Goal: Task Accomplishment & Management: Complete application form

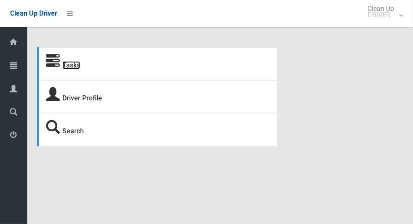
click at [65, 67] on link "Tasks" at bounding box center [71, 65] width 18 height 8
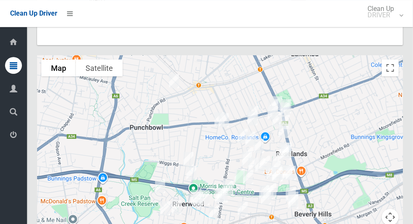
scroll to position [4849, 0]
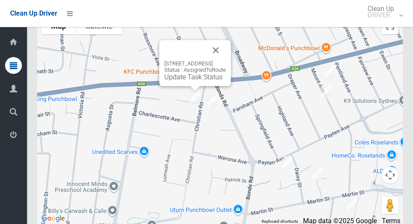
click at [226, 60] on button "Close" at bounding box center [215, 50] width 20 height 20
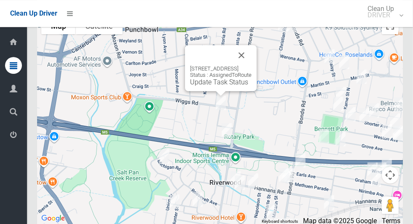
click at [251, 65] on button "Close" at bounding box center [241, 55] width 20 height 20
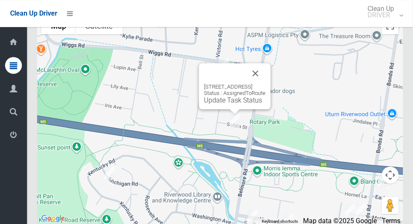
click at [265, 83] on button "Close" at bounding box center [255, 73] width 20 height 20
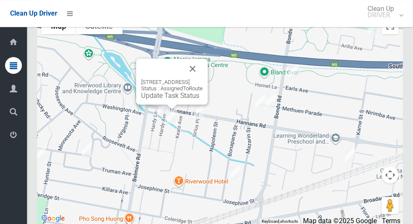
click at [202, 79] on button "Close" at bounding box center [192, 69] width 20 height 20
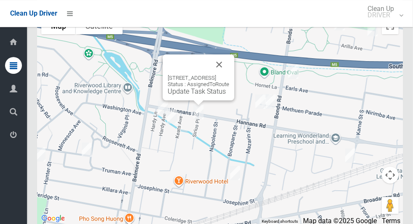
click at [229, 75] on button "Close" at bounding box center [219, 64] width 20 height 20
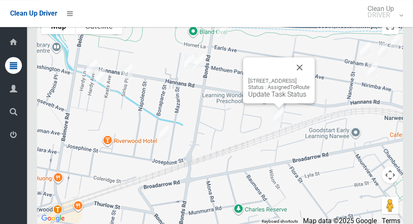
click at [309, 77] on button "Close" at bounding box center [299, 67] width 20 height 20
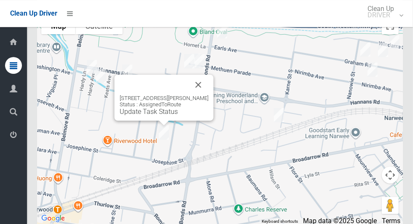
click at [208, 95] on button "Close" at bounding box center [198, 85] width 20 height 20
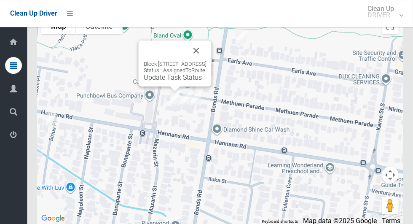
click at [206, 61] on button "Close" at bounding box center [196, 50] width 20 height 20
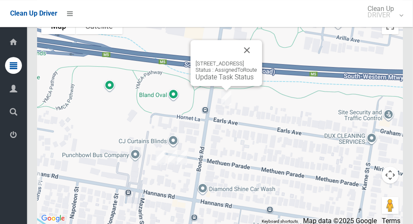
click at [257, 60] on button "Close" at bounding box center [247, 50] width 20 height 20
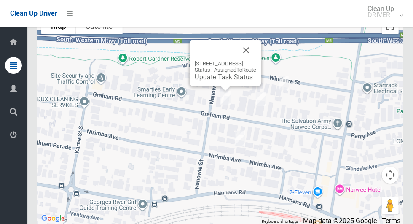
click at [256, 60] on button "Close" at bounding box center [246, 50] width 20 height 20
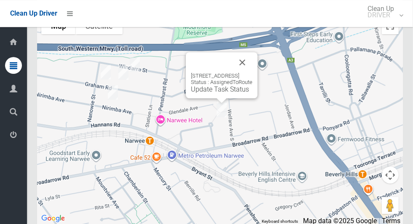
click at [252, 72] on button "Close" at bounding box center [242, 62] width 20 height 20
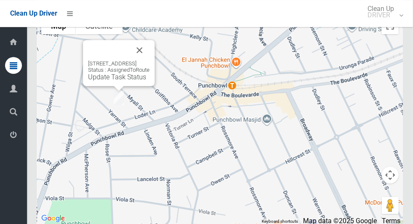
click at [149, 60] on button "Close" at bounding box center [139, 50] width 20 height 20
click at [108, 81] on link "Update Task Status" at bounding box center [117, 77] width 58 height 8
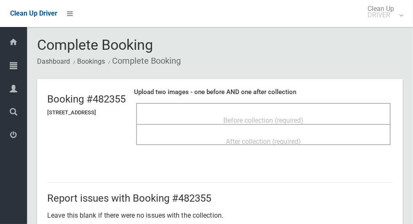
click at [303, 116] on span "Before collection (required)" at bounding box center [263, 120] width 80 height 8
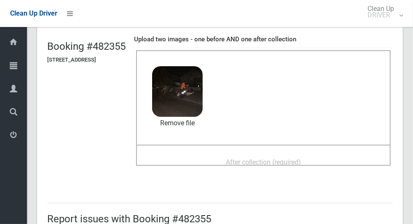
scroll to position [53, 0]
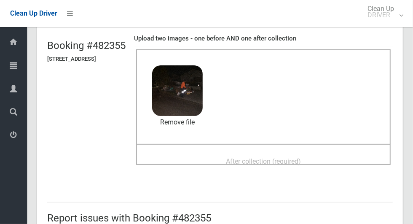
click at [301, 157] on span "After collection (required)" at bounding box center [263, 161] width 75 height 8
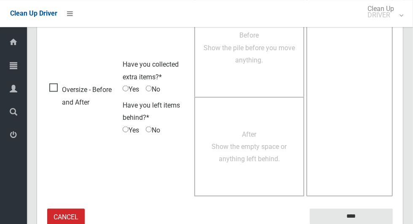
scroll to position [689, 0]
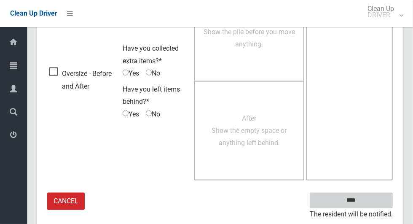
click at [365, 204] on input "****" at bounding box center [350, 200] width 83 height 16
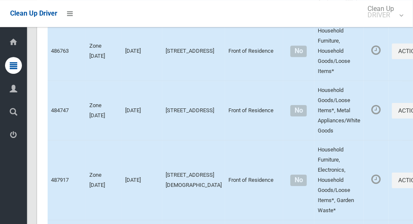
scroll to position [4878, 0]
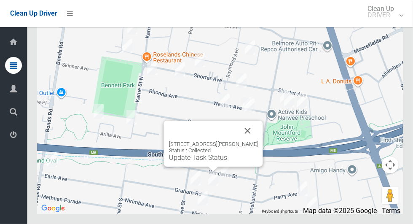
click at [253, 141] on button "Close" at bounding box center [247, 130] width 20 height 20
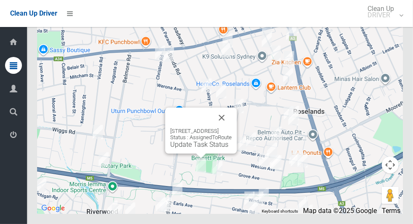
click at [232, 128] on button "Close" at bounding box center [221, 117] width 20 height 20
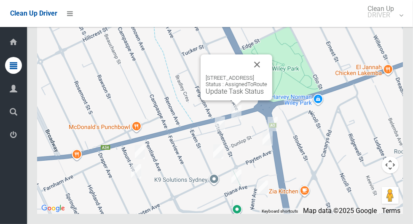
click at [267, 75] on button "Close" at bounding box center [257, 64] width 20 height 20
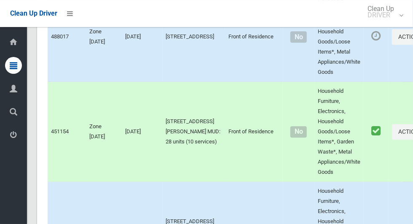
scroll to position [1055, 0]
click at [391, 139] on button "Actions" at bounding box center [411, 131] width 40 height 16
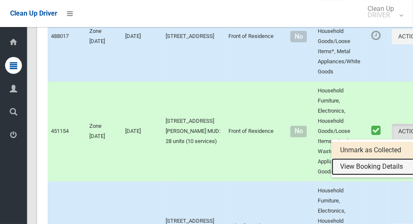
click at [340, 175] on link "View Booking Details" at bounding box center [381, 166] width 100 height 17
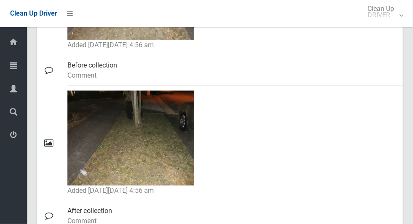
scroll to position [512, 0]
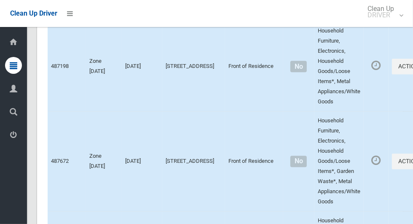
scroll to position [4878, 0]
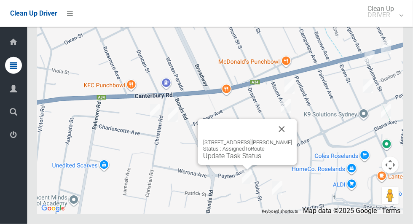
click at [288, 139] on button "Close" at bounding box center [282, 129] width 20 height 20
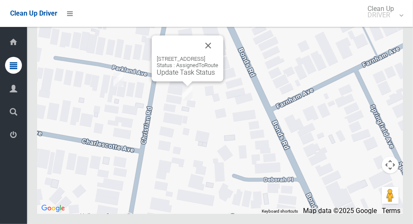
click at [218, 56] on button "Close" at bounding box center [208, 45] width 20 height 20
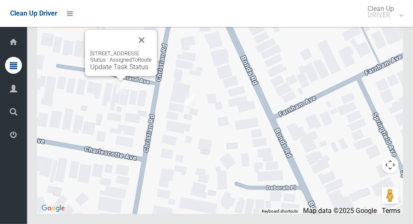
click at [118, 71] on link "Update Task Status" at bounding box center [119, 67] width 58 height 8
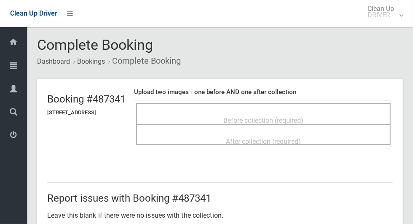
click at [303, 116] on span "Before collection (required)" at bounding box center [263, 120] width 80 height 8
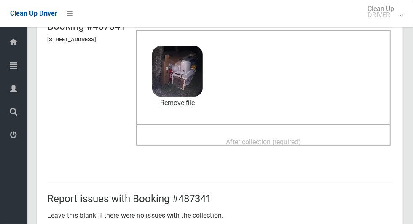
scroll to position [73, 0]
click at [301, 137] on span "After collection (required)" at bounding box center [263, 141] width 75 height 8
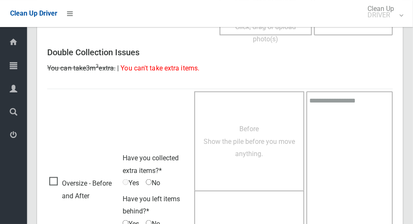
scroll to position [689, 0]
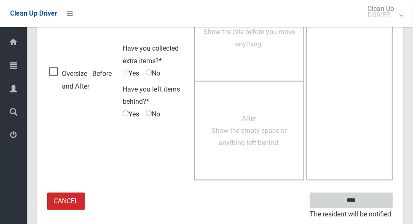
click at [365, 205] on input "****" at bounding box center [350, 200] width 83 height 16
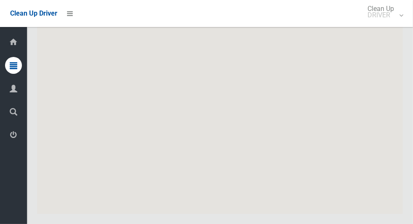
scroll to position [4878, 0]
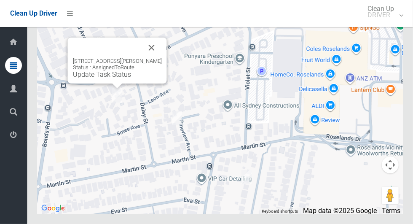
click at [157, 58] on button "Close" at bounding box center [151, 47] width 20 height 20
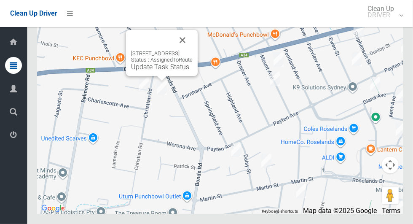
click at [161, 71] on link "Update Task Status" at bounding box center [160, 67] width 58 height 8
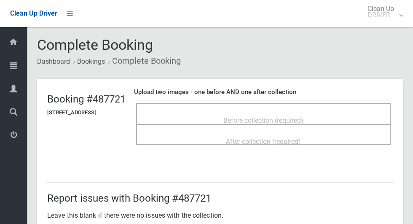
click at [298, 116] on span "Before collection (required)" at bounding box center [263, 120] width 80 height 8
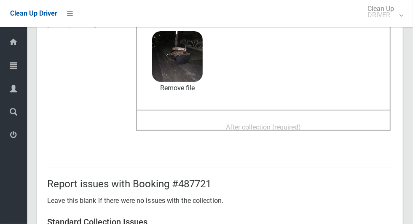
scroll to position [87, 0]
click at [301, 125] on span "After collection (required)" at bounding box center [263, 127] width 75 height 8
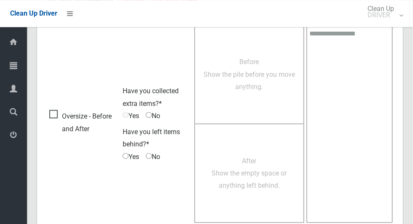
scroll to position [689, 0]
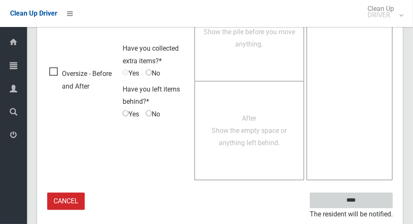
click at [365, 205] on input "****" at bounding box center [350, 200] width 83 height 16
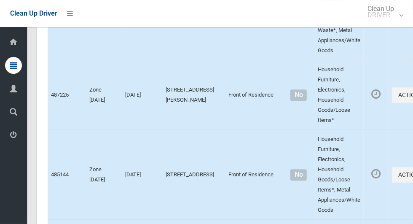
scroll to position [4878, 0]
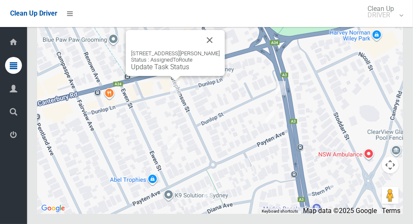
click at [220, 50] on button "Close" at bounding box center [210, 40] width 20 height 20
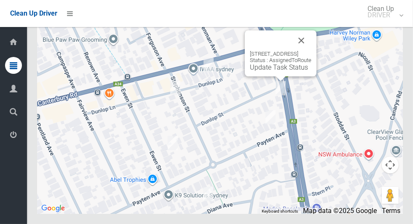
click at [311, 51] on button "Close" at bounding box center [301, 40] width 20 height 20
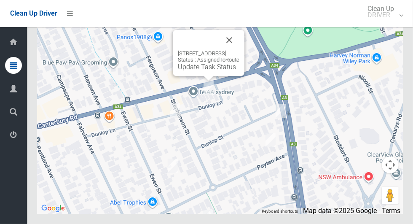
click at [239, 50] on button "Close" at bounding box center [229, 40] width 20 height 20
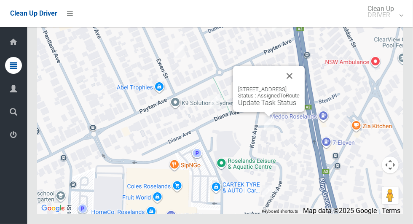
click at [299, 86] on button "Close" at bounding box center [289, 76] width 20 height 20
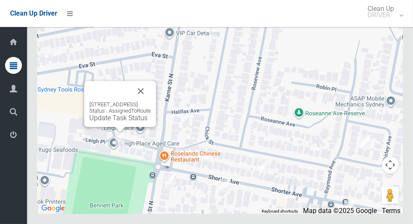
click at [151, 101] on button "Close" at bounding box center [140, 91] width 20 height 20
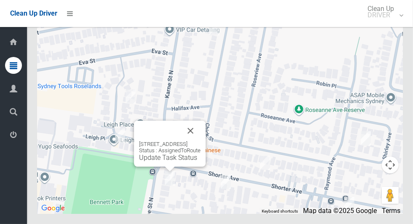
click at [200, 141] on button "Close" at bounding box center [190, 130] width 20 height 20
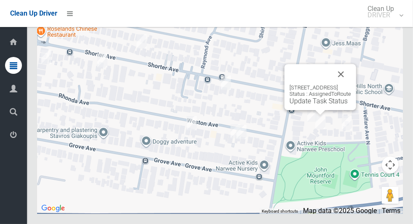
click at [351, 84] on button "Close" at bounding box center [340, 74] width 20 height 20
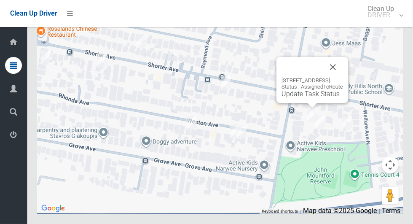
click at [343, 77] on button "Close" at bounding box center [332, 67] width 20 height 20
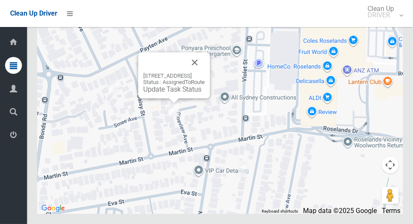
click at [159, 93] on div "[STREET_ADDRESS] Status : AssignedToRoute Update Task Status" at bounding box center [173, 82] width 61 height 21
click at [166, 93] on link "Update Task Status" at bounding box center [172, 89] width 58 height 8
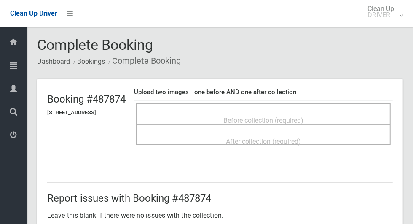
click at [298, 116] on span "Before collection (required)" at bounding box center [263, 120] width 80 height 8
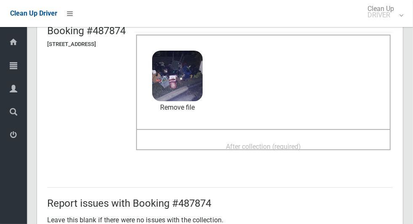
scroll to position [69, 0]
click at [301, 142] on span "After collection (required)" at bounding box center [263, 146] width 75 height 8
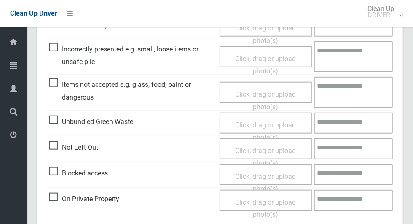
scroll to position [689, 0]
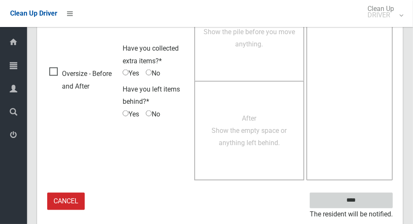
click at [367, 203] on input "****" at bounding box center [350, 200] width 83 height 16
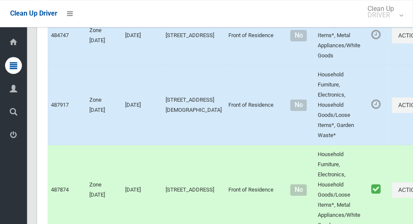
scroll to position [4878, 0]
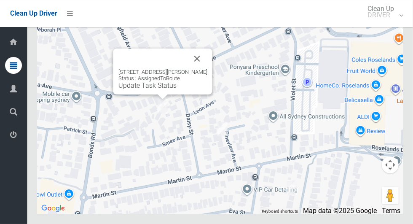
click at [162, 89] on link "Update Task Status" at bounding box center [147, 85] width 58 height 8
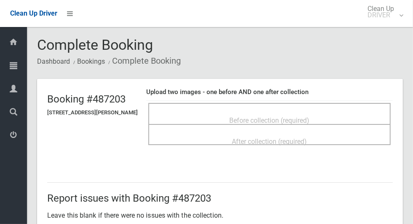
click at [53, 197] on h2 "Report issues with Booking #487203" at bounding box center [219, 197] width 345 height 11
click at [288, 112] on div "Before collection (required)" at bounding box center [269, 120] width 224 height 16
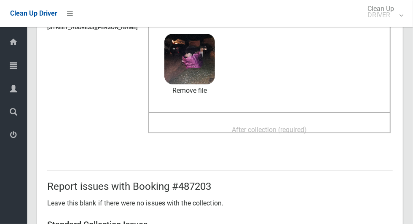
scroll to position [84, 0]
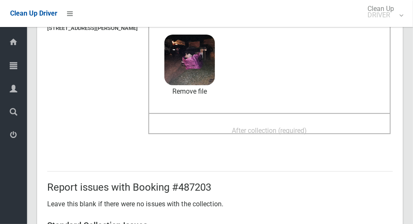
click at [306, 128] on span "After collection (required)" at bounding box center [269, 130] width 75 height 8
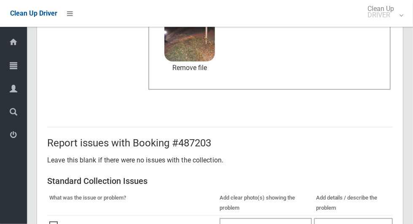
scroll to position [689, 0]
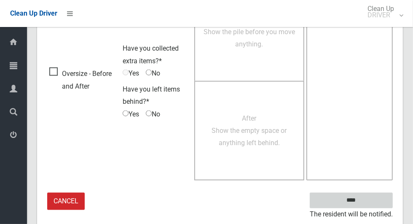
click at [365, 203] on input "****" at bounding box center [350, 200] width 83 height 16
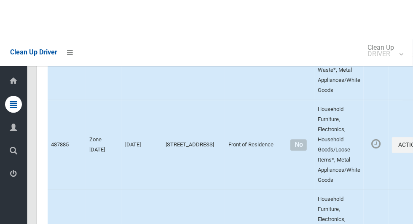
scroll to position [4878, 0]
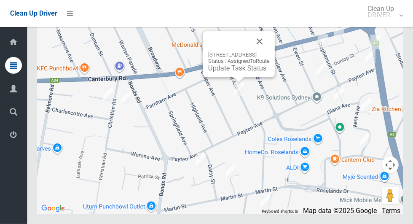
click at [269, 51] on button "Close" at bounding box center [259, 41] width 20 height 20
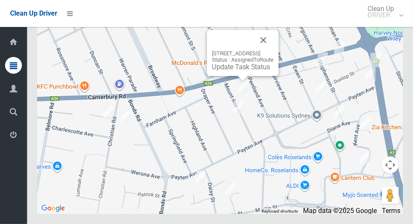
click at [273, 50] on button "Close" at bounding box center [263, 40] width 20 height 20
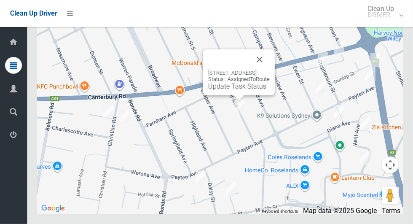
click at [269, 69] on button "Close" at bounding box center [259, 59] width 20 height 20
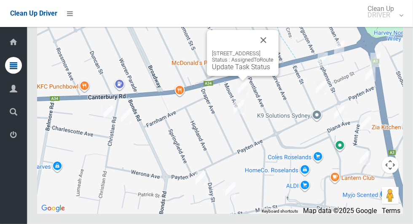
click at [273, 50] on button "Close" at bounding box center [263, 40] width 20 height 20
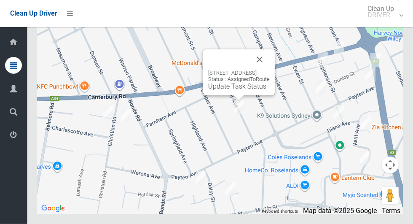
click at [269, 69] on button "Close" at bounding box center [259, 59] width 20 height 20
click at [237, 95] on div "19 Mount Avenue, ROSELANDS NSW 2196 Status : AssignedToRoute Update Task Status" at bounding box center [239, 72] width 72 height 46
click at [231, 90] on link "Update Task Status" at bounding box center [237, 86] width 58 height 8
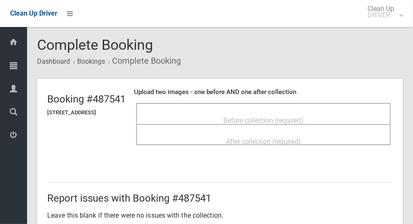
click at [303, 117] on span "Before collection (required)" at bounding box center [263, 120] width 80 height 8
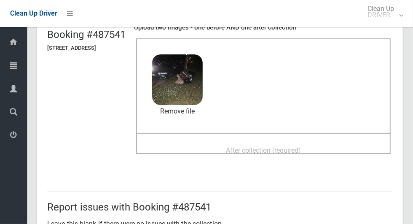
scroll to position [72, 0]
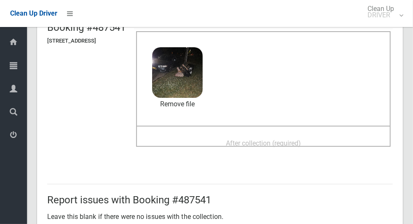
click at [301, 141] on span "After collection (required)" at bounding box center [263, 143] width 75 height 8
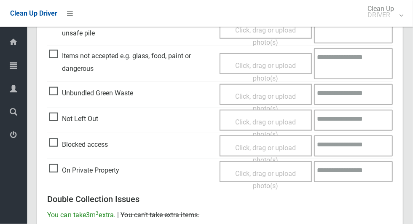
scroll to position [689, 0]
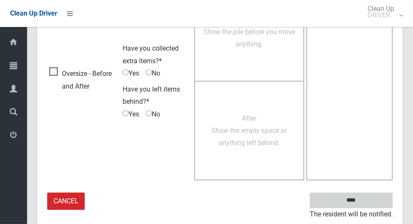
click at [365, 204] on input "****" at bounding box center [350, 200] width 83 height 16
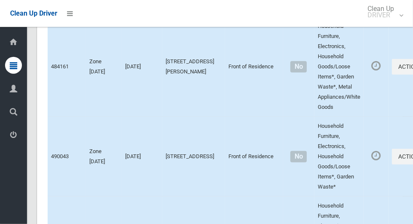
scroll to position [4878, 0]
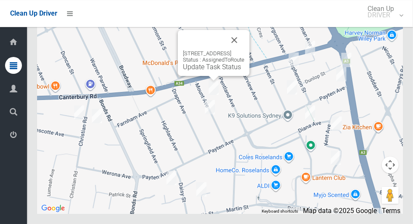
click at [214, 76] on div "[STREET_ADDRESS] Status : AssignedToRoute Update Task Status" at bounding box center [214, 53] width 72 height 46
click at [216, 71] on link "Update Task Status" at bounding box center [212, 67] width 58 height 8
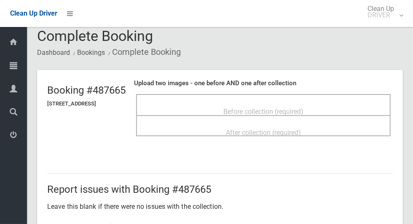
scroll to position [14, 0]
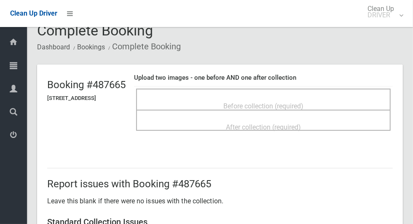
click at [294, 98] on div "Before collection (required)" at bounding box center [263, 106] width 236 height 16
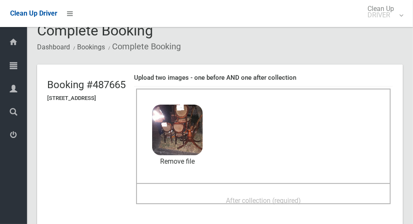
click at [301, 196] on span "After collection (required)" at bounding box center [263, 200] width 75 height 8
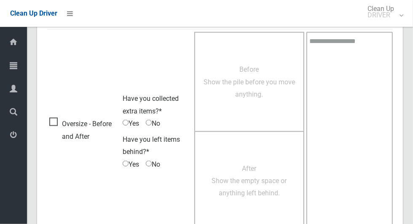
scroll to position [689, 0]
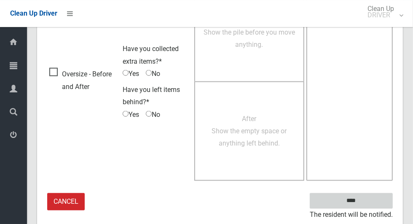
click at [355, 199] on input "****" at bounding box center [350, 200] width 83 height 16
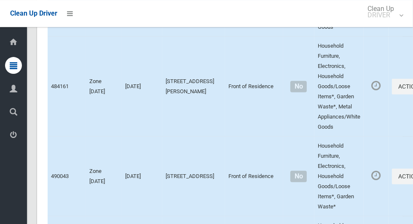
scroll to position [3629, 0]
click at [391, 94] on button "Actions" at bounding box center [411, 86] width 40 height 16
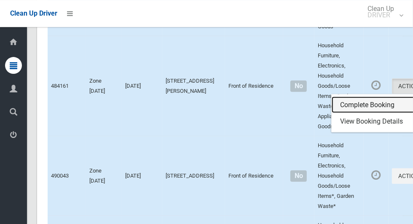
click at [344, 113] on link "Complete Booking" at bounding box center [381, 104] width 100 height 17
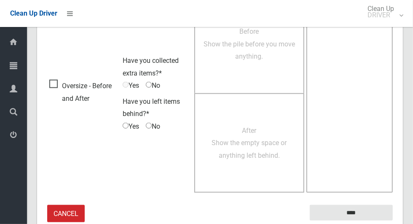
scroll to position [532, 0]
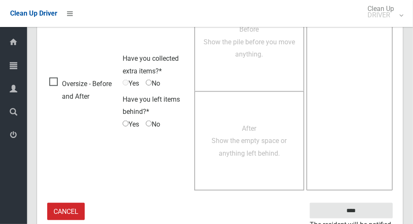
click at [50, 85] on span "Oversize - Before and After" at bounding box center [83, 89] width 69 height 25
click at [254, 56] on span "Before Show the pile before you move anything." at bounding box center [248, 41] width 91 height 33
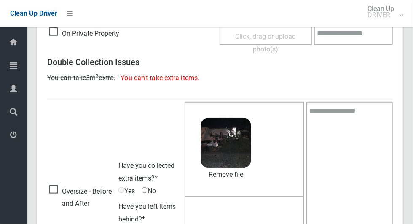
scroll to position [428, 0]
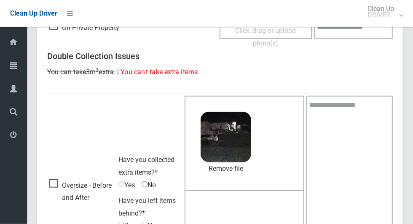
click at [349, 141] on textarea at bounding box center [349, 193] width 86 height 194
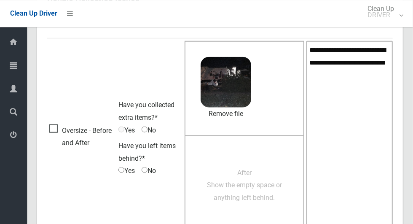
type textarea "**********"
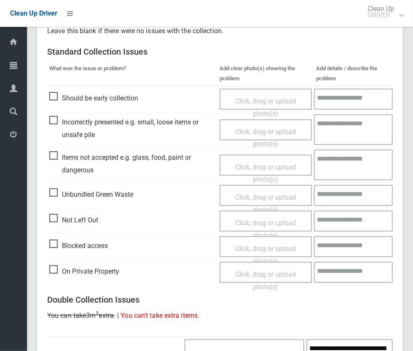
scroll to position [80, 0]
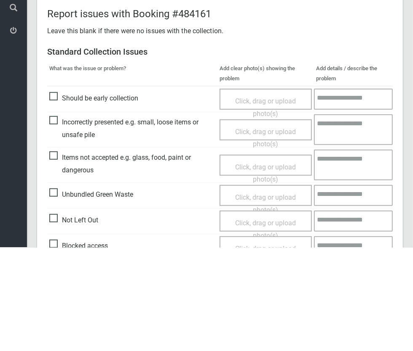
click at [262, 223] on span "Click, drag or upload photo(s)" at bounding box center [265, 242] width 61 height 21
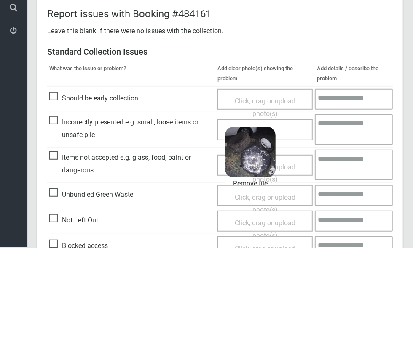
click at [55, 223] on span "Unbundled Green Waste" at bounding box center [91, 299] width 84 height 13
click at [248, 223] on span "Click, drag or upload photo(s)" at bounding box center [264, 308] width 61 height 21
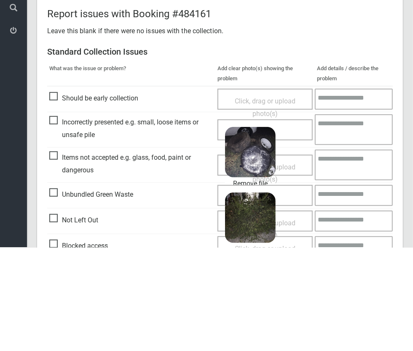
click at [345, 223] on textarea at bounding box center [353, 299] width 78 height 21
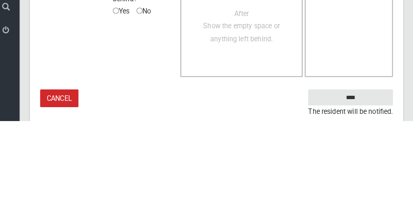
scroll to position [538, 0]
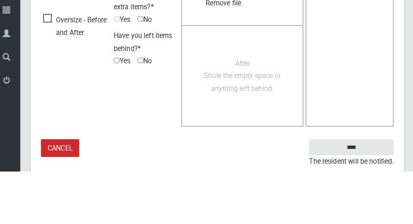
type textarea "**********"
click at [246, 130] on span "After Show the empty space or anything left behind." at bounding box center [244, 130] width 75 height 33
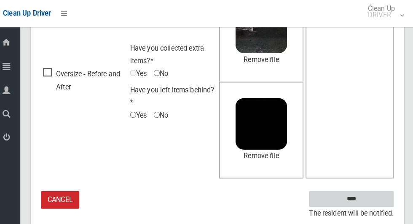
click at [367, 193] on input "****" at bounding box center [350, 195] width 83 height 16
click at [365, 194] on input "****" at bounding box center [350, 195] width 83 height 16
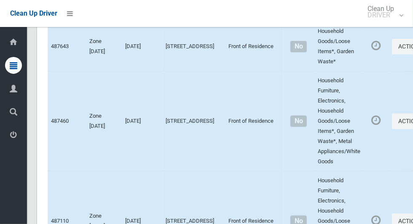
scroll to position [3396, 0]
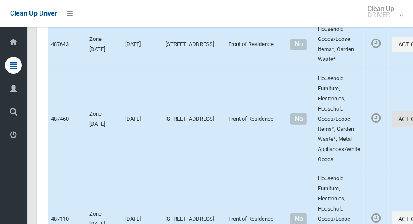
click at [391, 127] on button "Actions" at bounding box center [411, 119] width 40 height 16
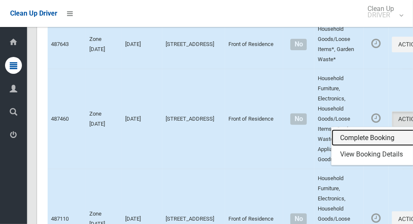
click at [339, 146] on link "Complete Booking" at bounding box center [381, 137] width 100 height 17
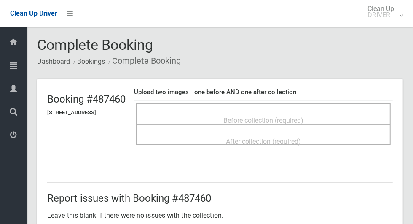
click at [284, 116] on span "Before collection (required)" at bounding box center [263, 120] width 80 height 8
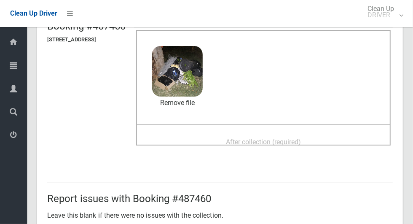
scroll to position [75, 0]
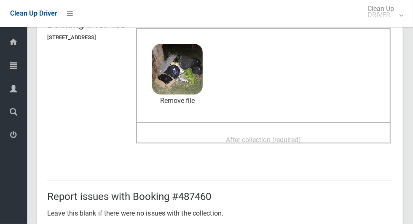
click at [301, 137] on span "After collection (required)" at bounding box center [263, 140] width 75 height 8
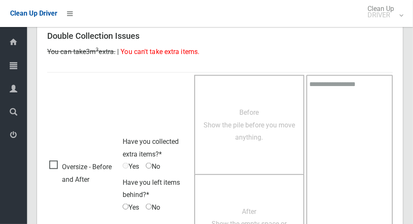
scroll to position [689, 0]
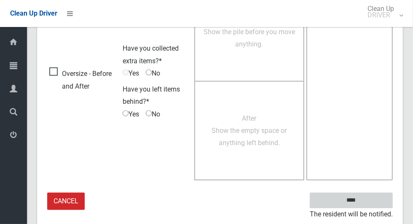
click at [357, 199] on input "****" at bounding box center [350, 200] width 83 height 16
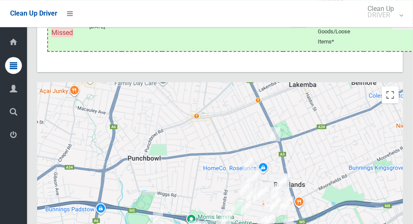
scroll to position [4878, 0]
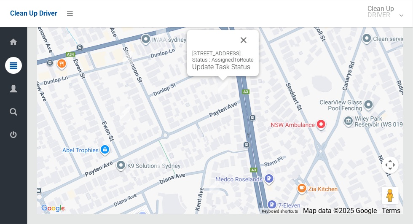
click at [253, 50] on button "Close" at bounding box center [243, 40] width 20 height 20
click at [222, 71] on link "Update Task Status" at bounding box center [221, 67] width 58 height 8
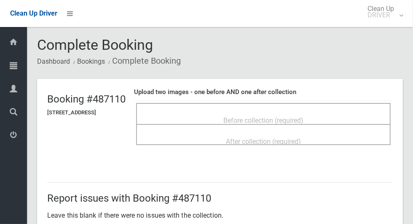
click at [273, 116] on span "Before collection (required)" at bounding box center [263, 120] width 80 height 8
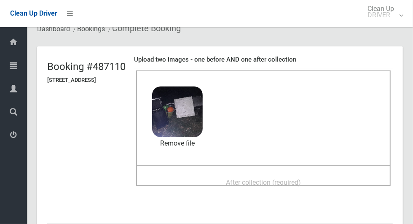
scroll to position [32, 0]
click at [301, 178] on span "After collection (required)" at bounding box center [263, 182] width 75 height 8
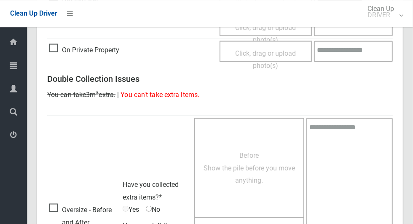
scroll to position [689, 0]
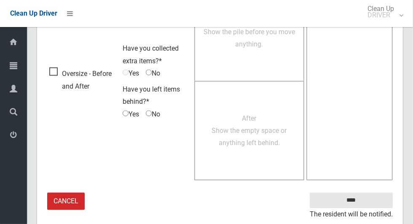
click at [361, 210] on small "The resident will be notified." at bounding box center [350, 214] width 83 height 13
click at [365, 197] on input "****" at bounding box center [350, 200] width 83 height 16
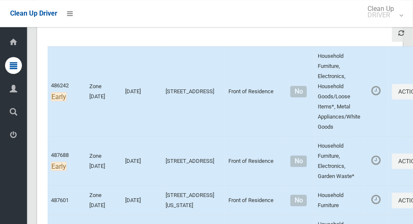
scroll to position [133, 0]
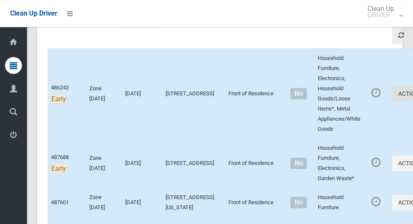
click at [391, 94] on button "Actions" at bounding box center [411, 94] width 40 height 16
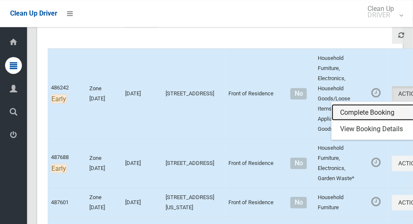
click at [351, 110] on link "Complete Booking" at bounding box center [381, 112] width 100 height 17
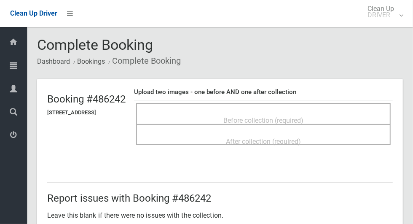
click at [295, 116] on span "Before collection (required)" at bounding box center [263, 120] width 80 height 8
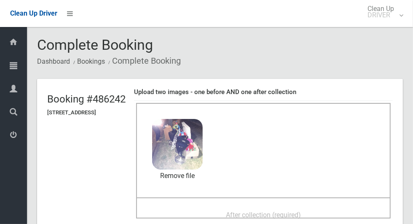
click at [282, 212] on span "After collection (required)" at bounding box center [263, 214] width 75 height 8
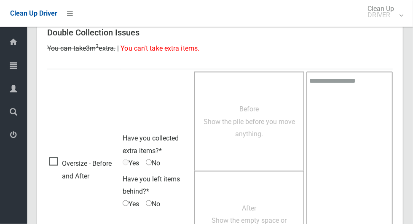
scroll to position [689, 0]
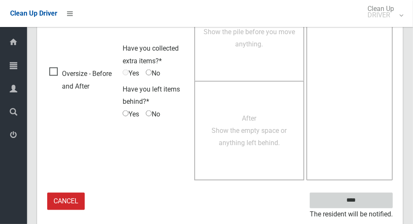
click at [361, 205] on input "****" at bounding box center [350, 200] width 83 height 16
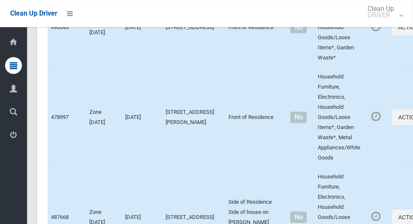
scroll to position [3771, 0]
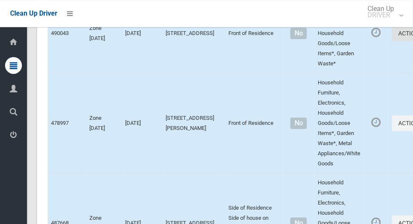
click at [391, 41] on button "Actions" at bounding box center [411, 33] width 40 height 16
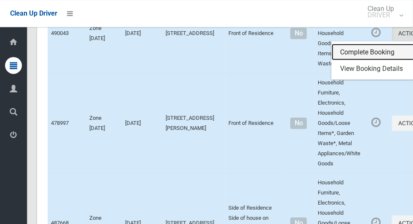
click at [351, 60] on link "Complete Booking" at bounding box center [381, 51] width 100 height 17
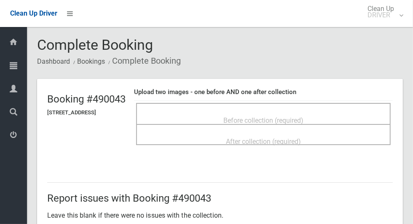
click at [277, 116] on span "Before collection (required)" at bounding box center [263, 120] width 80 height 8
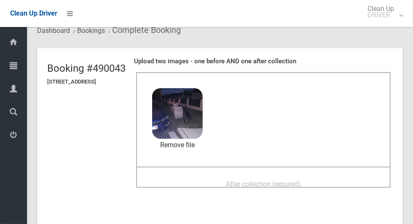
scroll to position [55, 0]
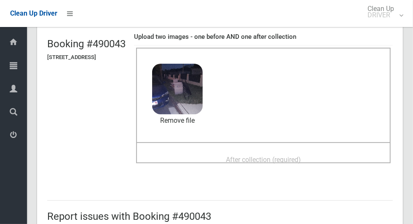
click at [301, 157] on span "After collection (required)" at bounding box center [263, 159] width 75 height 8
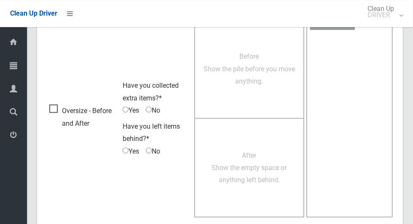
scroll to position [689, 0]
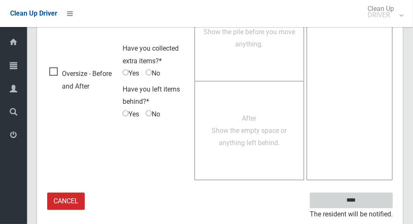
click at [365, 200] on input "****" at bounding box center [350, 200] width 83 height 16
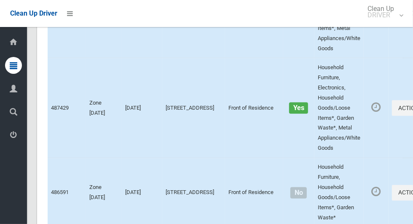
scroll to position [4878, 0]
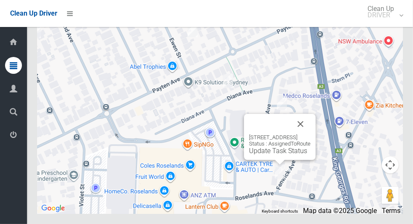
click at [310, 134] on button "Close" at bounding box center [300, 124] width 20 height 20
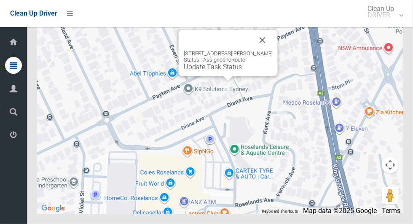
click at [228, 71] on link "Update Task Status" at bounding box center [213, 67] width 58 height 8
click at [230, 71] on link "Update Task Status" at bounding box center [213, 67] width 58 height 8
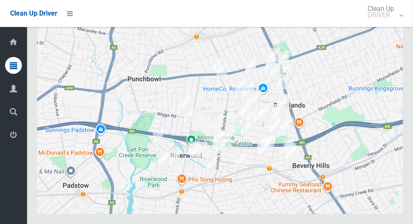
scroll to position [4878, 0]
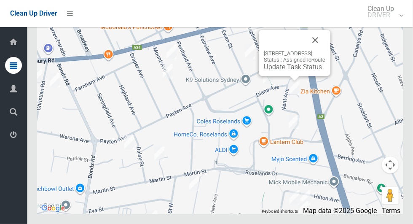
click at [325, 50] on button "Close" at bounding box center [315, 40] width 20 height 20
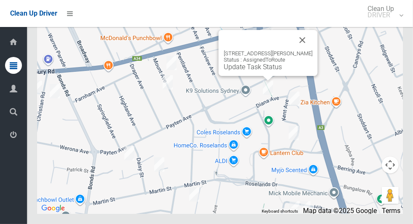
click at [262, 71] on link "Update Task Status" at bounding box center [253, 67] width 58 height 8
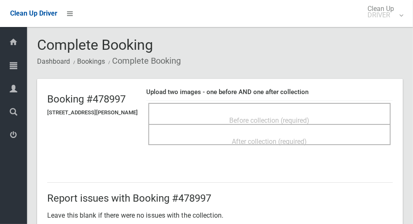
click at [297, 116] on span "Before collection (required)" at bounding box center [269, 120] width 80 height 8
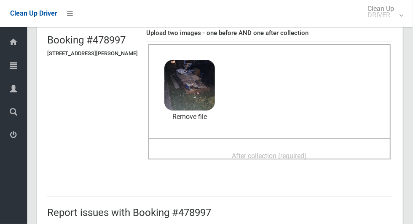
scroll to position [59, 0]
click at [307, 152] on span "After collection (required)" at bounding box center [269, 156] width 75 height 8
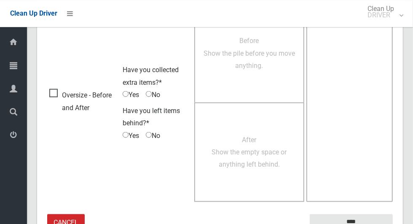
scroll to position [689, 0]
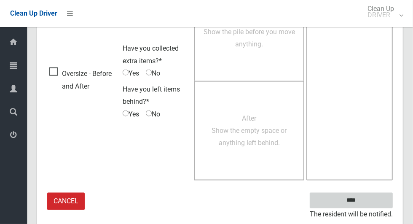
click at [365, 202] on input "****" at bounding box center [350, 200] width 83 height 16
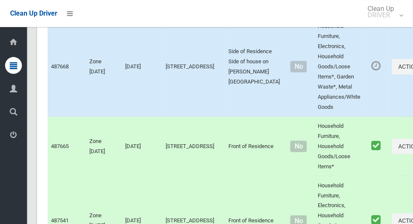
scroll to position [3942, 0]
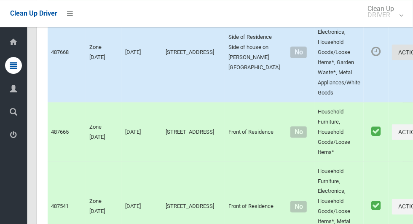
click at [391, 60] on button "Actions" at bounding box center [411, 52] width 40 height 16
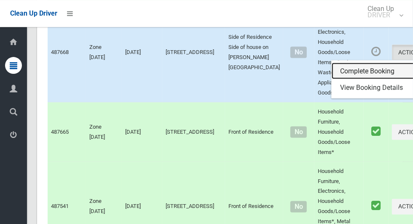
click at [347, 79] on link "Complete Booking" at bounding box center [381, 70] width 100 height 17
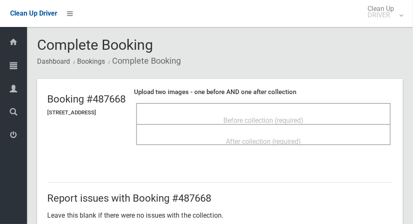
click at [328, 119] on div "Before collection (required)" at bounding box center [263, 120] width 236 height 16
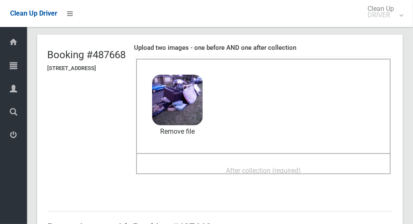
scroll to position [47, 0]
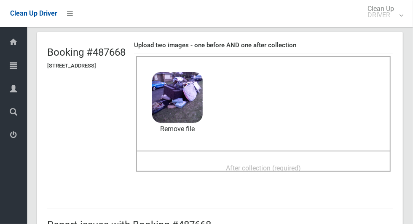
click at [299, 165] on span "After collection (required)" at bounding box center [263, 168] width 75 height 8
click at [294, 164] on span "After collection (required)" at bounding box center [263, 168] width 75 height 8
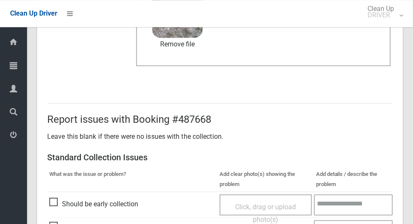
scroll to position [689, 0]
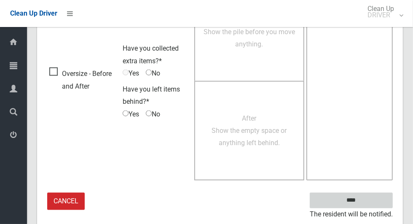
click at [361, 205] on input "****" at bounding box center [350, 200] width 83 height 16
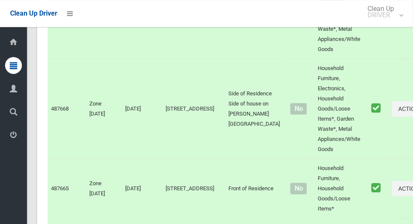
scroll to position [4878, 0]
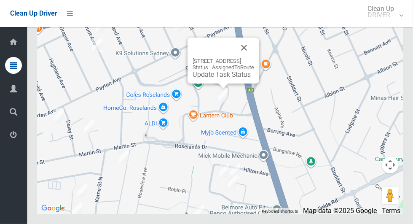
click at [218, 78] on link "Update Task Status" at bounding box center [221, 74] width 58 height 8
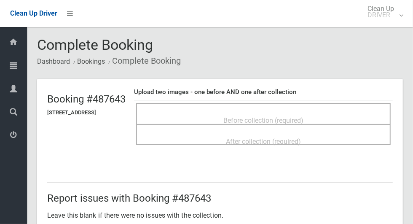
click at [287, 116] on span "Before collection (required)" at bounding box center [263, 120] width 80 height 8
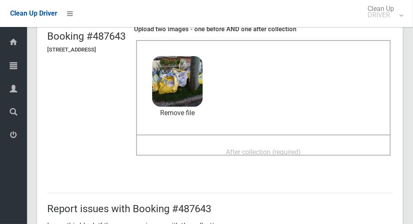
scroll to position [62, 0]
click at [295, 148] on span "After collection (required)" at bounding box center [263, 152] width 75 height 8
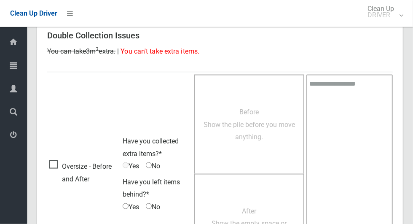
scroll to position [689, 0]
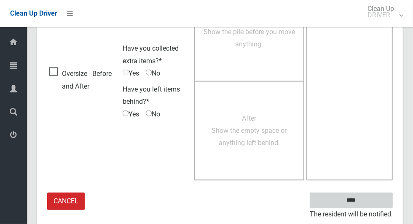
click at [352, 200] on input "****" at bounding box center [350, 200] width 83 height 16
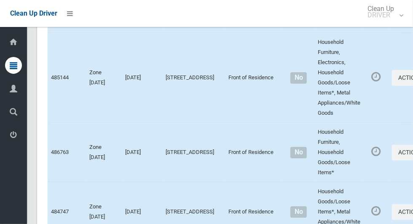
scroll to position [4878, 0]
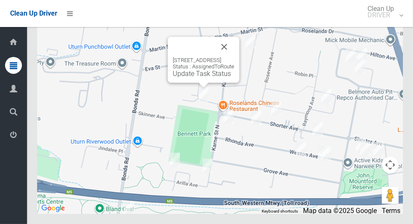
click at [234, 57] on button "Close" at bounding box center [224, 47] width 20 height 20
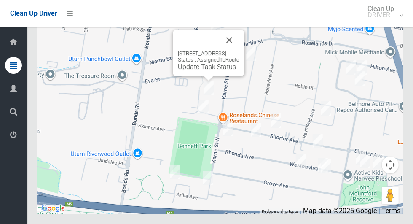
click at [239, 50] on button "Close" at bounding box center [229, 40] width 20 height 20
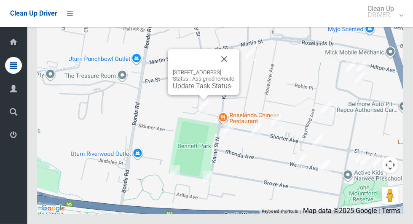
click at [205, 90] on link "Update Task Status" at bounding box center [202, 86] width 58 height 8
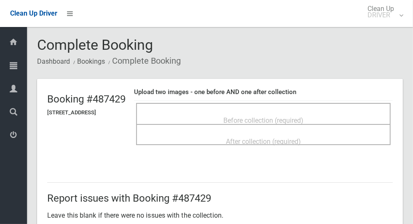
click at [291, 116] on span "Before collection (required)" at bounding box center [263, 120] width 80 height 8
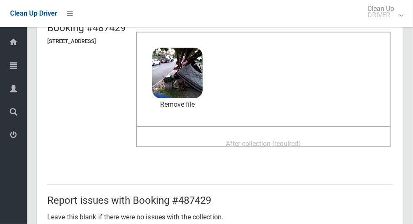
scroll to position [72, 0]
click at [301, 139] on span "After collection (required)" at bounding box center [263, 143] width 75 height 8
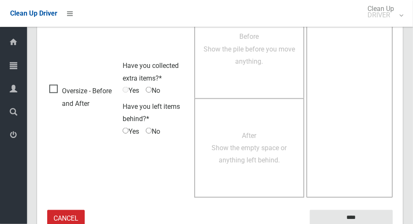
scroll to position [689, 0]
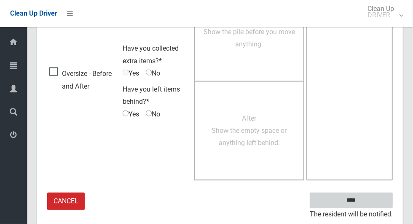
click at [368, 201] on input "****" at bounding box center [350, 200] width 83 height 16
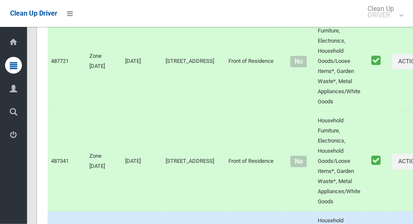
scroll to position [4878, 0]
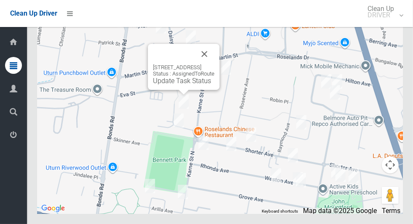
click at [182, 90] on div "15 Leigh Avenue, ROSELANDS NSW 2196 Status : AssignedToRoute Update Task Status" at bounding box center [184, 67] width 72 height 46
click at [182, 85] on link "Update Task Status" at bounding box center [182, 81] width 58 height 8
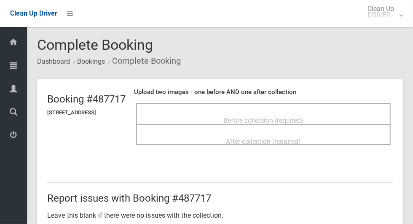
click at [285, 118] on span "Before collection (required)" at bounding box center [263, 120] width 80 height 8
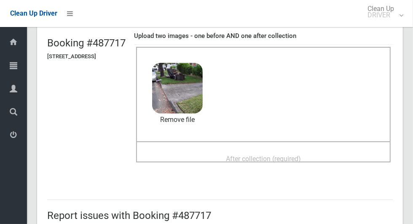
scroll to position [56, 0]
click at [301, 154] on span "After collection (required)" at bounding box center [263, 158] width 75 height 8
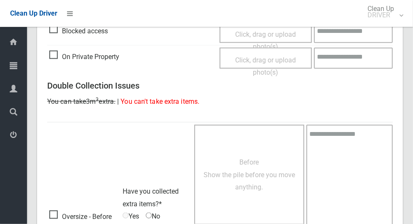
scroll to position [689, 0]
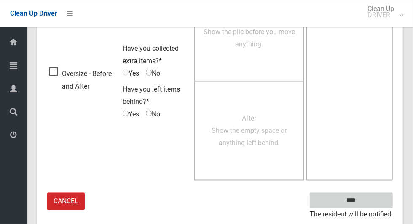
click at [356, 200] on input "****" at bounding box center [350, 200] width 83 height 16
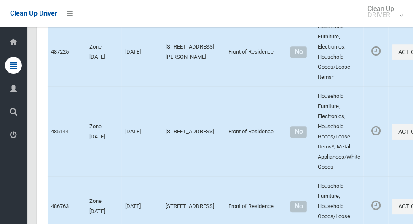
scroll to position [4878, 0]
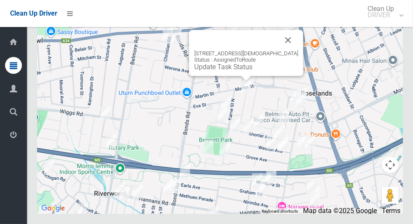
click at [245, 71] on link "Update Task Status" at bounding box center [223, 67] width 58 height 8
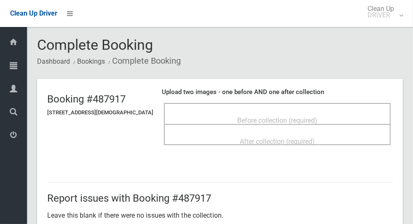
click at [324, 118] on div "Before collection (required)" at bounding box center [277, 120] width 208 height 16
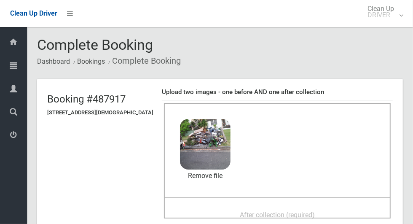
scroll to position [59, 0]
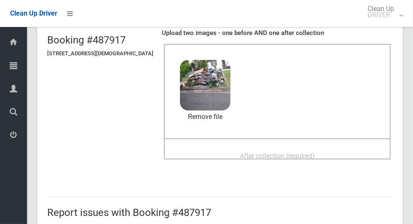
click at [302, 152] on span "After collection (required)" at bounding box center [277, 156] width 75 height 8
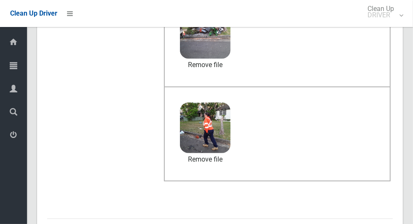
scroll to position [689, 0]
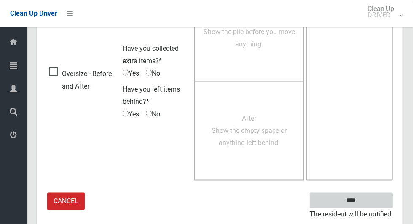
click at [355, 200] on input "****" at bounding box center [350, 200] width 83 height 16
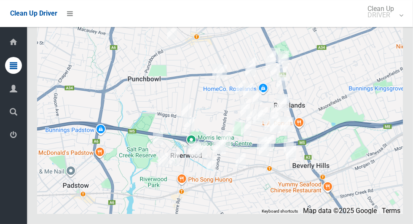
scroll to position [4878, 0]
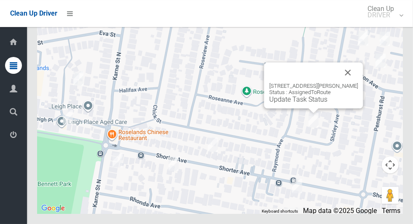
click at [352, 83] on button "Close" at bounding box center [348, 72] width 20 height 20
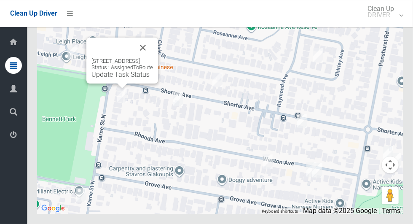
click at [153, 58] on button "Close" at bounding box center [143, 47] width 20 height 20
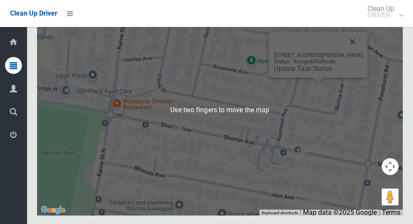
scroll to position [4857, 0]
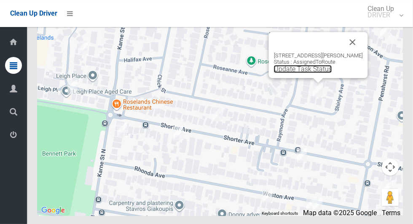
click at [314, 73] on link "Update Task Status" at bounding box center [303, 69] width 58 height 8
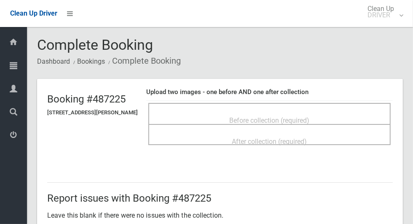
click at [301, 116] on span "Before collection (required)" at bounding box center [269, 120] width 80 height 8
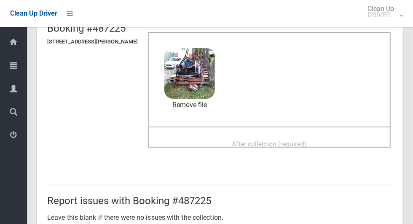
scroll to position [70, 0]
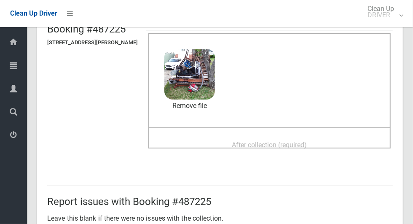
click at [307, 141] on span "After collection (required)" at bounding box center [269, 145] width 75 height 8
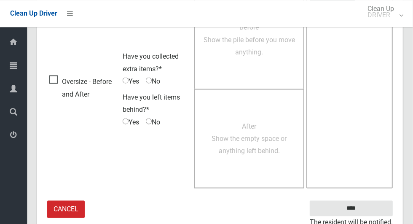
scroll to position [689, 0]
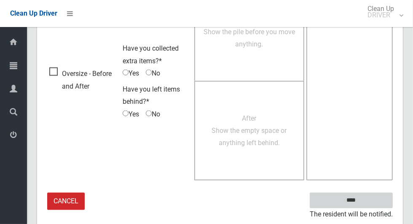
click at [364, 205] on input "****" at bounding box center [350, 200] width 83 height 16
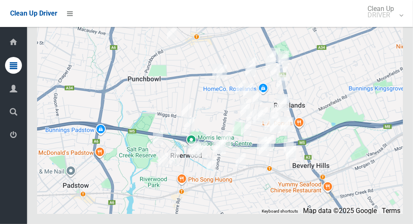
scroll to position [4878, 0]
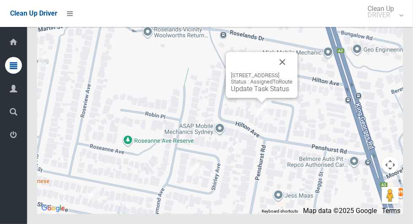
click at [292, 72] on button "Close" at bounding box center [282, 62] width 20 height 20
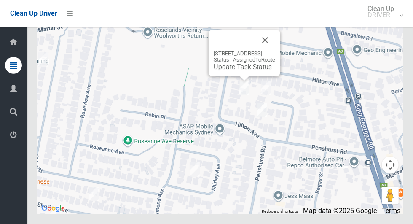
click at [275, 50] on button "Close" at bounding box center [265, 40] width 20 height 20
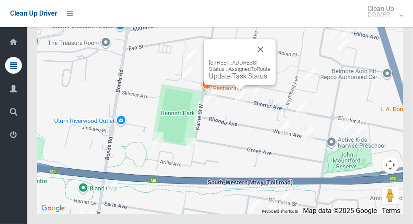
click at [270, 59] on button "Close" at bounding box center [260, 49] width 20 height 20
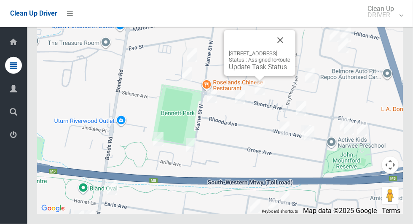
scroll to position [4861, 0]
click at [259, 71] on link "Update Task Status" at bounding box center [258, 67] width 58 height 8
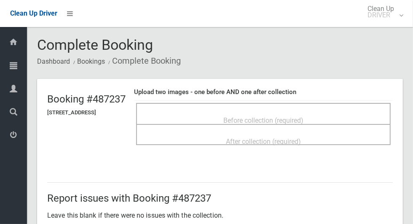
click at [297, 117] on span "Before collection (required)" at bounding box center [263, 120] width 80 height 8
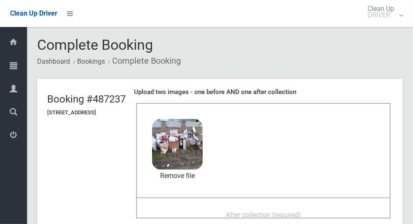
click at [298, 210] on span "After collection (required)" at bounding box center [263, 214] width 75 height 8
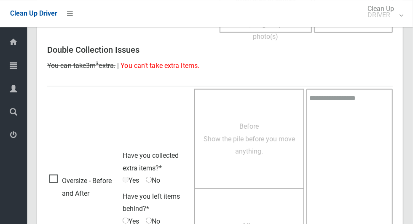
scroll to position [689, 0]
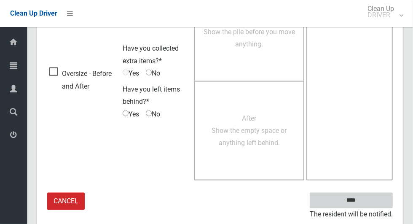
click at [365, 201] on input "****" at bounding box center [350, 200] width 83 height 16
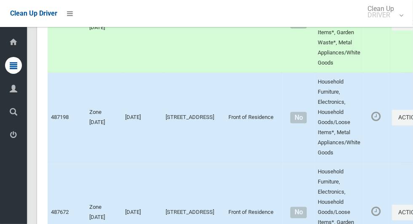
scroll to position [2608, 0]
click at [391, 125] on button "Actions" at bounding box center [411, 117] width 40 height 16
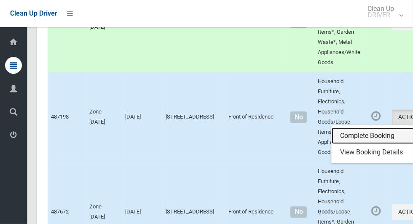
click at [350, 144] on link "Complete Booking" at bounding box center [381, 135] width 100 height 17
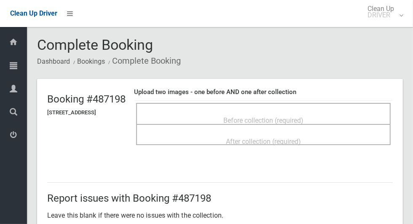
click at [302, 123] on span "Before collection (required)" at bounding box center [263, 120] width 80 height 8
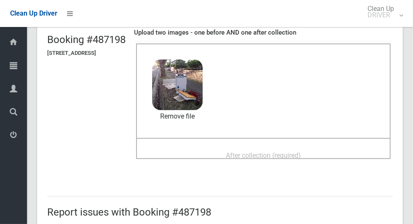
scroll to position [59, 0]
click at [301, 152] on span "After collection (required)" at bounding box center [263, 156] width 75 height 8
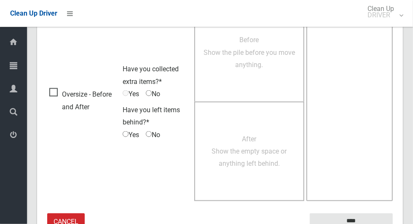
scroll to position [689, 0]
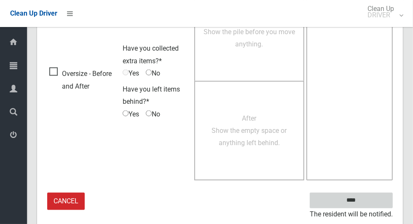
click at [357, 198] on input "****" at bounding box center [350, 200] width 83 height 16
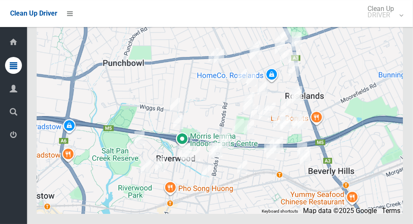
scroll to position [4878, 0]
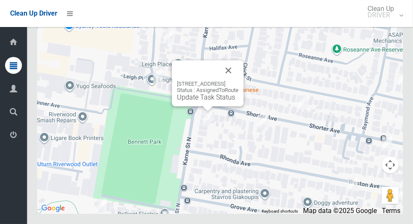
click at [202, 101] on link "Update Task Status" at bounding box center [206, 97] width 58 height 8
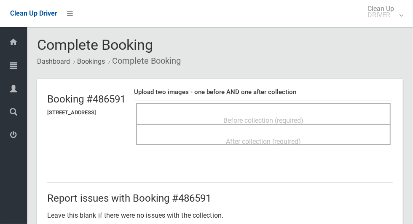
click at [288, 116] on span "Before collection (required)" at bounding box center [263, 120] width 80 height 8
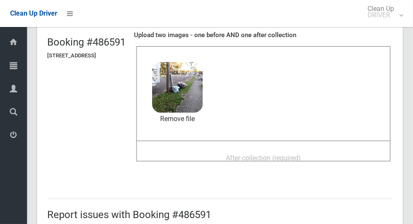
scroll to position [63, 0]
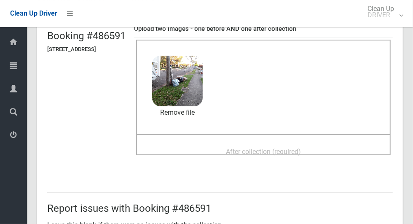
click at [301, 147] on span "After collection (required)" at bounding box center [263, 151] width 75 height 8
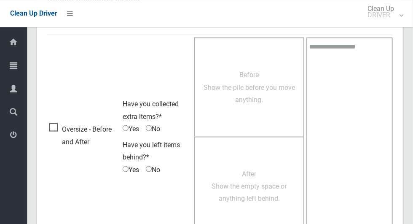
scroll to position [689, 0]
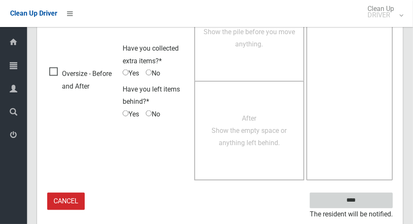
click at [357, 198] on input "****" at bounding box center [350, 200] width 83 height 16
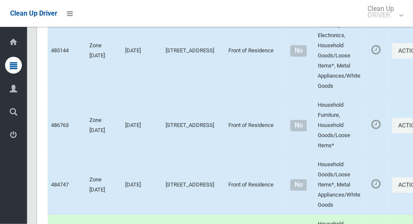
scroll to position [4878, 0]
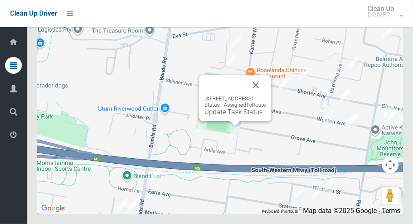
click at [266, 95] on button "Close" at bounding box center [255, 85] width 20 height 20
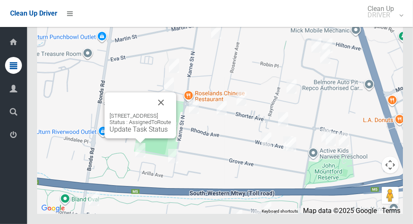
click at [133, 133] on div "24 Baralga Crescent, RIVERWOOD NSW 2210 Status : AssignedToRoute Update Task St…" at bounding box center [139, 122] width 61 height 21
click at [133, 133] on link "Update Task Status" at bounding box center [138, 129] width 58 height 8
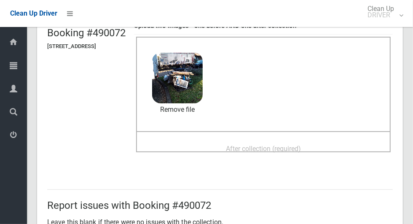
scroll to position [66, 0]
click at [292, 141] on div "After collection (required)" at bounding box center [263, 149] width 236 height 16
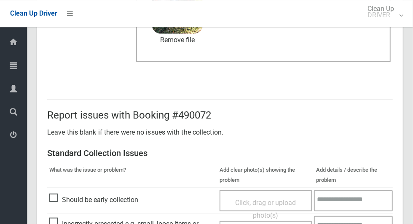
scroll to position [689, 0]
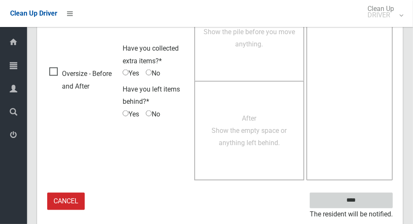
click at [357, 199] on input "****" at bounding box center [350, 200] width 83 height 16
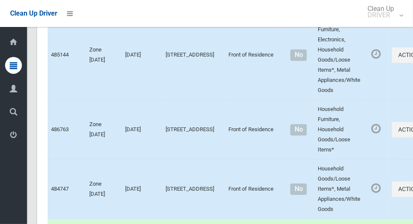
scroll to position [4878, 0]
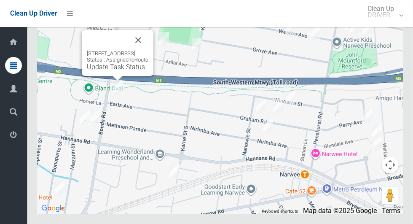
click at [148, 50] on button "Close" at bounding box center [138, 40] width 20 height 20
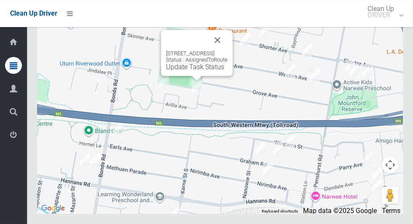
click at [181, 71] on link "Update Task Status" at bounding box center [195, 67] width 58 height 8
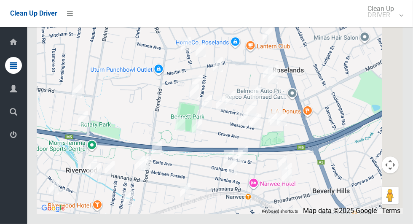
scroll to position [4878, 0]
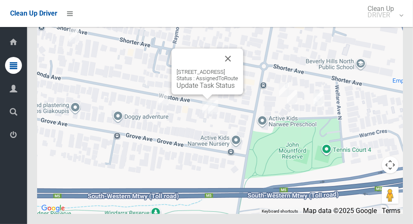
click at [238, 69] on button "Close" at bounding box center [228, 58] width 20 height 20
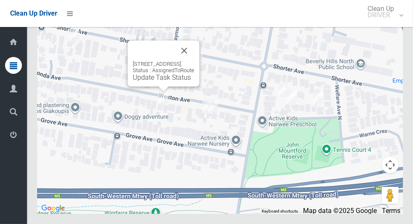
click at [170, 81] on link "Update Task Status" at bounding box center [162, 77] width 58 height 8
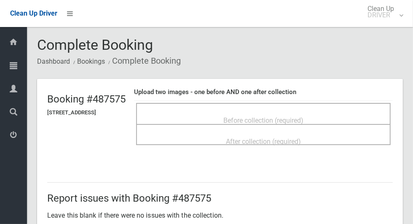
click at [303, 120] on span "Before collection (required)" at bounding box center [263, 120] width 80 height 8
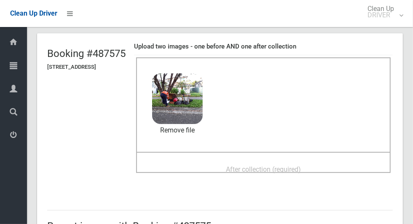
scroll to position [48, 0]
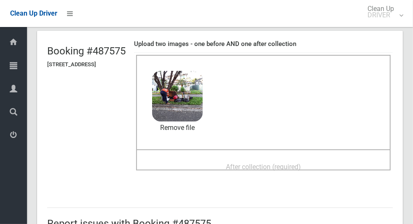
click at [324, 164] on div "After collection (required)" at bounding box center [263, 166] width 236 height 16
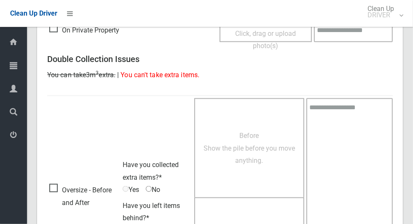
scroll to position [689, 0]
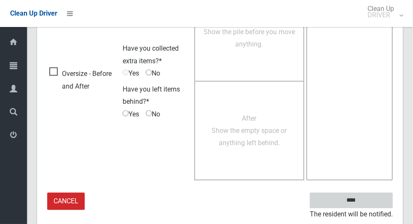
click at [365, 203] on input "****" at bounding box center [350, 200] width 83 height 16
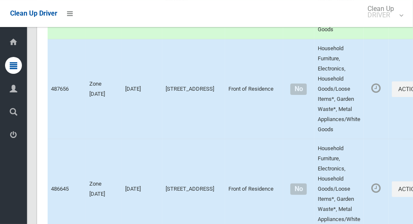
scroll to position [1704, 0]
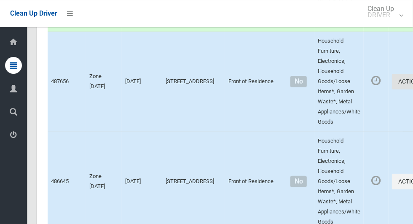
click at [391, 89] on button "Actions" at bounding box center [411, 82] width 40 height 16
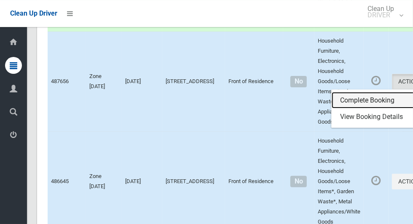
click at [351, 109] on link "Complete Booking" at bounding box center [381, 100] width 100 height 17
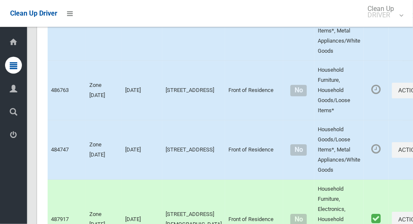
scroll to position [2974, 0]
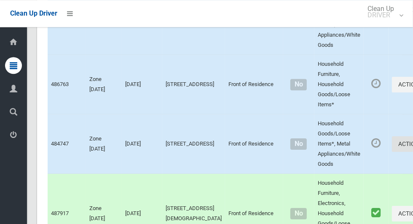
click at [391, 152] on button "Actions" at bounding box center [411, 144] width 40 height 16
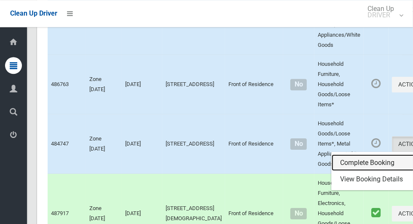
click at [344, 171] on link "Complete Booking" at bounding box center [381, 162] width 100 height 17
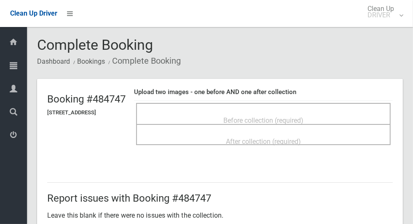
click at [294, 116] on span "Before collection (required)" at bounding box center [263, 120] width 80 height 8
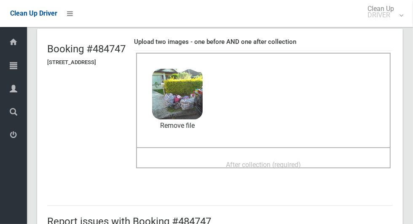
scroll to position [51, 0]
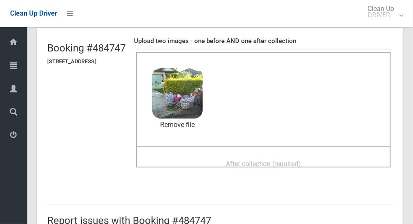
click at [259, 160] on span "After collection (required)" at bounding box center [263, 164] width 75 height 8
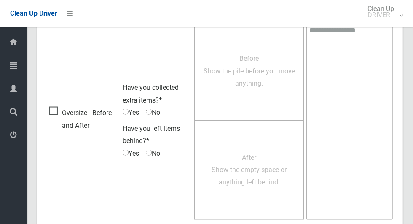
scroll to position [689, 0]
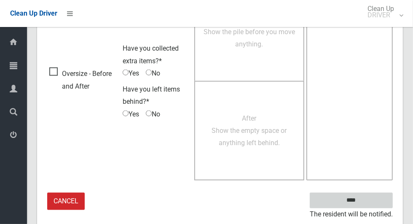
click at [369, 202] on input "****" at bounding box center [350, 200] width 83 height 16
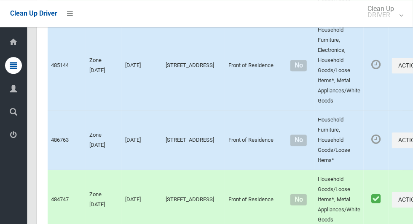
scroll to position [2921, 0]
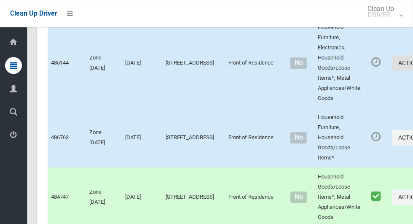
click at [391, 71] on button "Actions" at bounding box center [411, 63] width 40 height 16
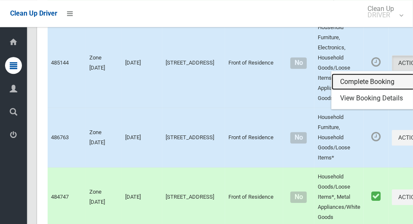
click at [351, 90] on link "Complete Booking" at bounding box center [381, 81] width 100 height 17
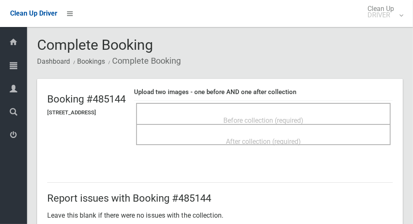
click at [303, 116] on span "Before collection (required)" at bounding box center [263, 120] width 80 height 8
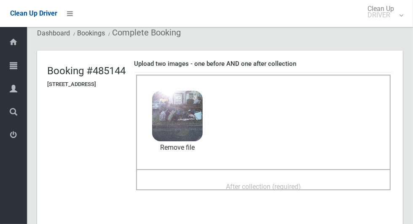
scroll to position [59, 0]
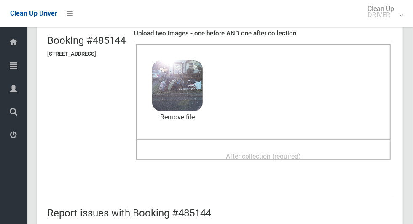
click at [301, 152] on span "After collection (required)" at bounding box center [263, 156] width 75 height 8
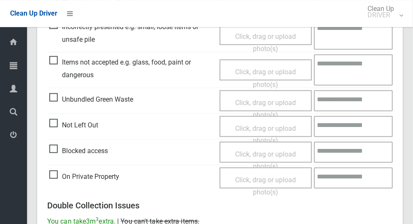
scroll to position [689, 0]
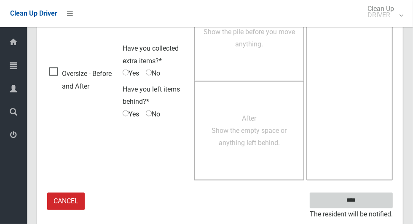
click at [367, 200] on input "****" at bounding box center [350, 200] width 83 height 16
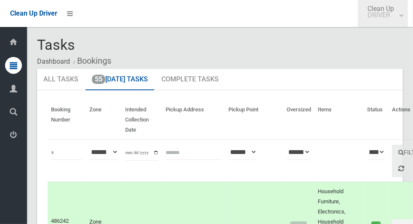
click at [390, 18] on small "DRIVER" at bounding box center [380, 15] width 27 height 6
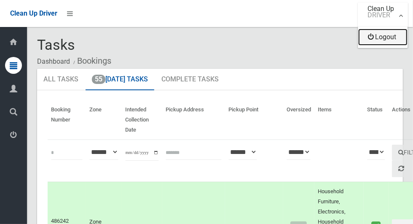
click at [383, 41] on link "Logout" at bounding box center [382, 37] width 49 height 17
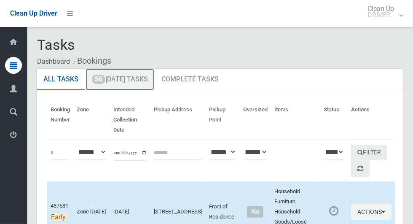
click at [123, 80] on link "56 Today's Tasks" at bounding box center [119, 80] width 69 height 22
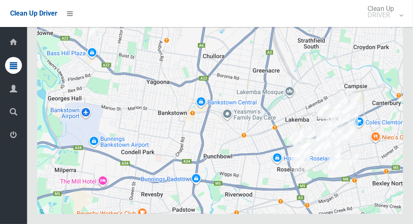
scroll to position [4775, 0]
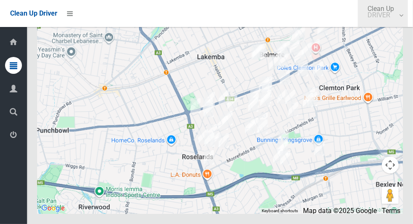
click at [388, 15] on small "DRIVER" at bounding box center [380, 15] width 27 height 6
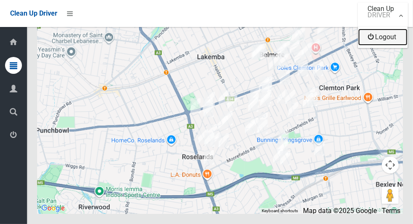
click at [394, 42] on link "Logout" at bounding box center [382, 37] width 49 height 17
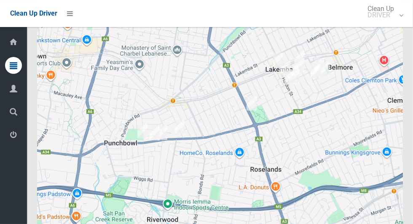
scroll to position [4999, 0]
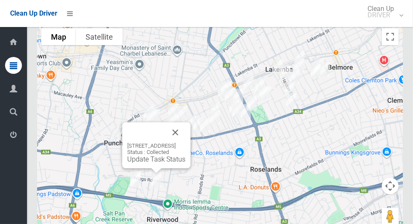
click at [185, 128] on button "Close" at bounding box center [175, 132] width 20 height 20
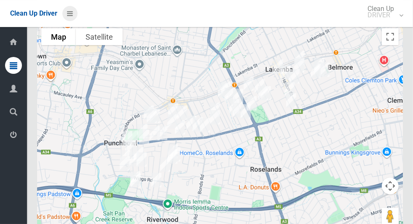
click at [68, 14] on icon at bounding box center [70, 13] width 6 height 14
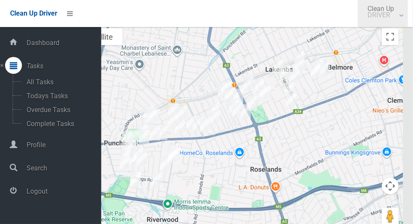
click at [394, 18] on small "DRIVER" at bounding box center [380, 15] width 27 height 6
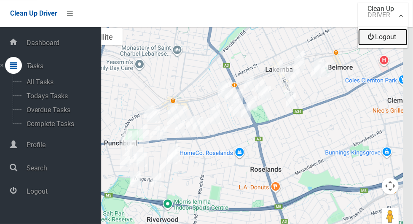
click at [381, 40] on link "Logout" at bounding box center [382, 37] width 49 height 17
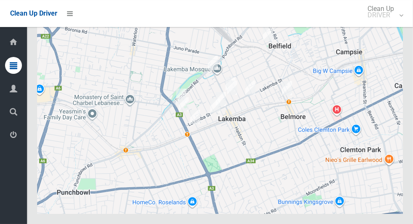
scroll to position [4939, 0]
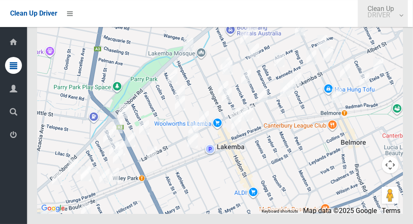
click at [389, 14] on small "DRIVER" at bounding box center [380, 15] width 27 height 6
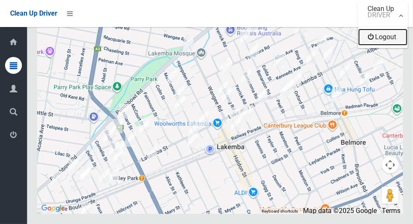
click at [396, 42] on link "Logout" at bounding box center [382, 37] width 49 height 17
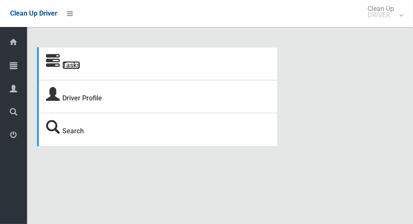
click at [67, 64] on link "Tasks" at bounding box center [71, 65] width 18 height 8
